Goal: Information Seeking & Learning: Learn about a topic

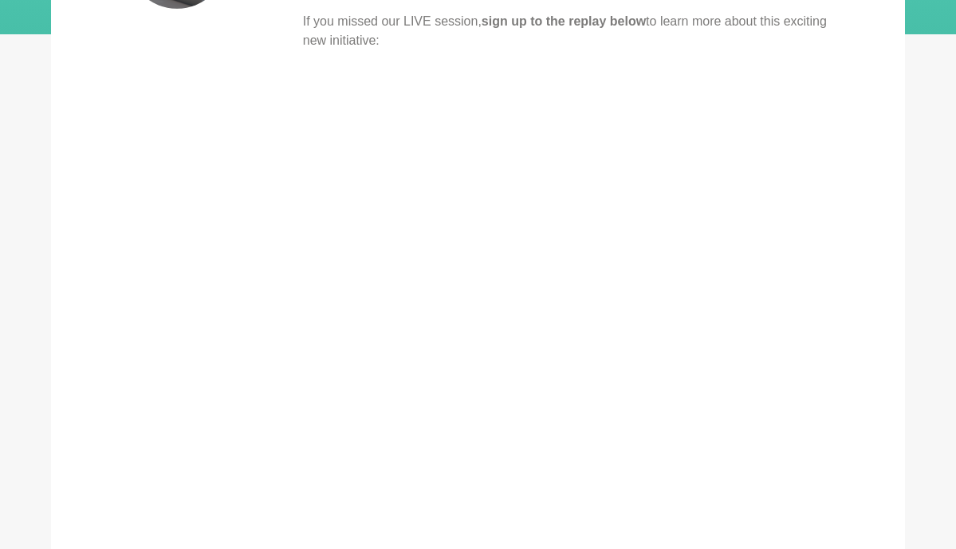
scroll to position [372, 0]
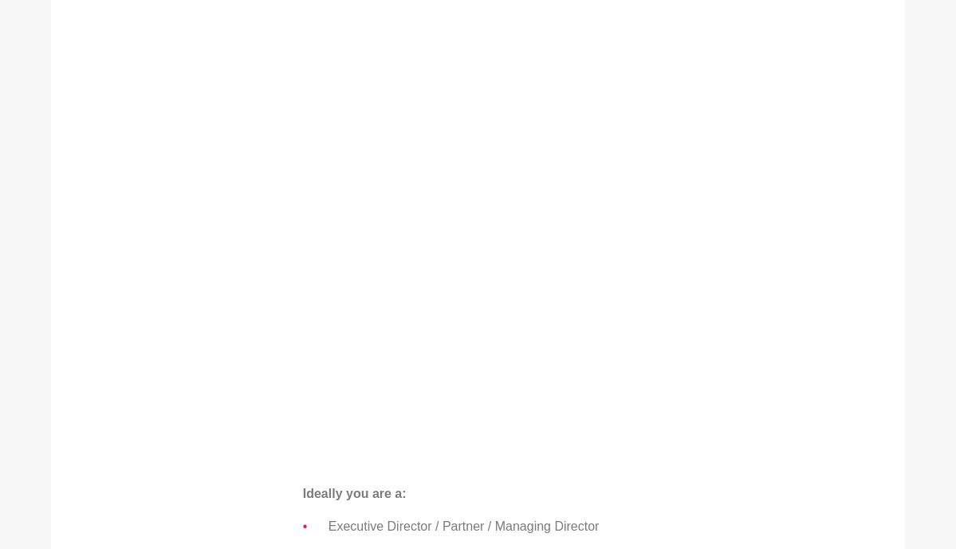
scroll to position [676, 0]
